Goal: Task Accomplishment & Management: Manage account settings

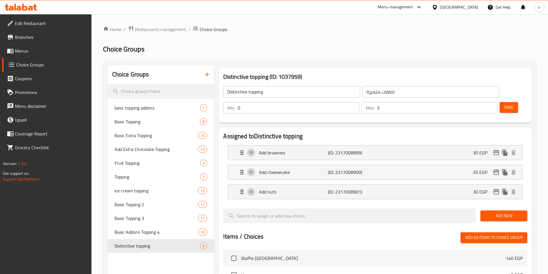
scroll to position [185, 0]
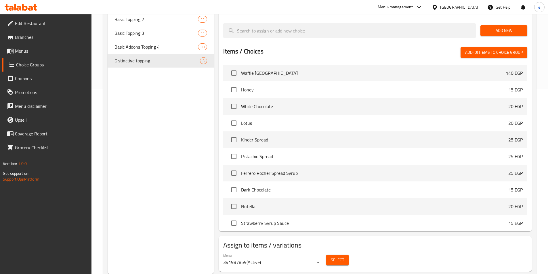
click at [31, 4] on icon at bounding box center [21, 7] width 33 height 7
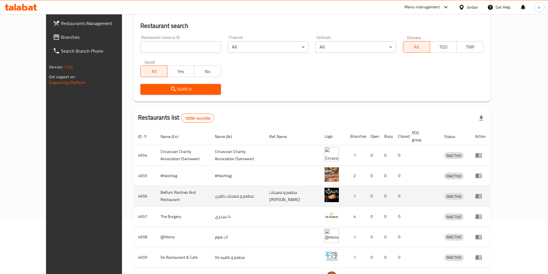
scroll to position [58, 0]
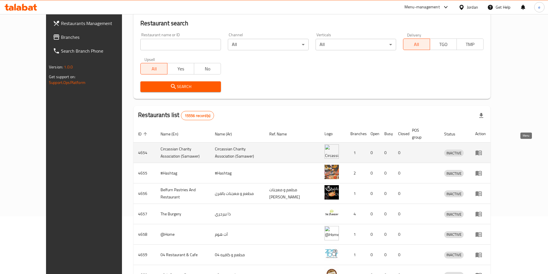
click at [482, 149] on icon "enhanced table" at bounding box center [479, 152] width 7 height 7
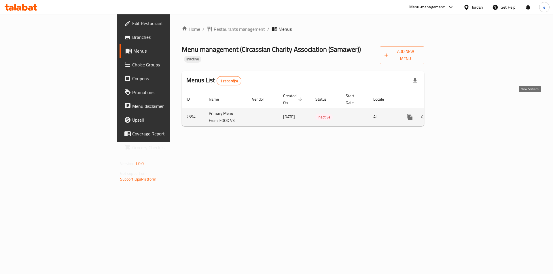
click at [458, 110] on link "enhanced table" at bounding box center [451, 117] width 14 height 14
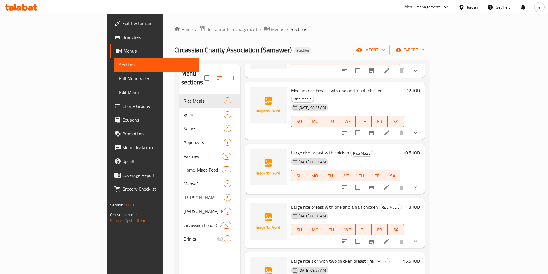
scroll to position [229, 0]
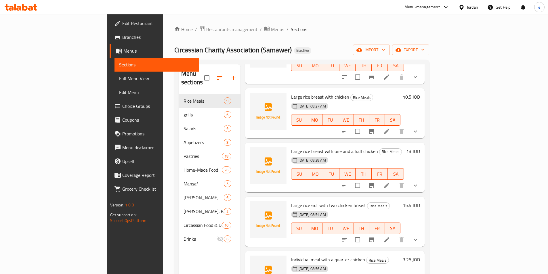
click at [31, 7] on icon at bounding box center [30, 8] width 5 height 5
